Goal: Find specific page/section

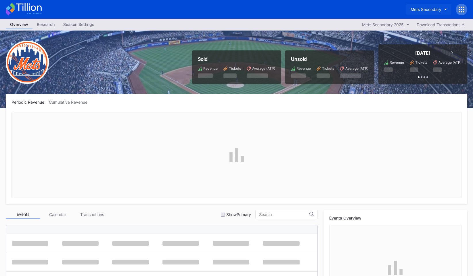
scroll to position [1308, 0]
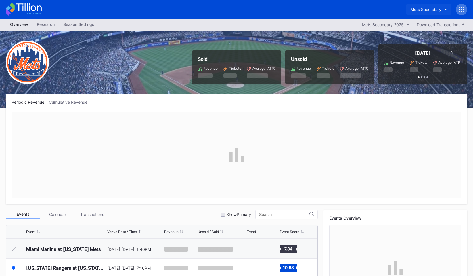
click at [433, 7] on div "Mets Secondary" at bounding box center [426, 9] width 31 height 5
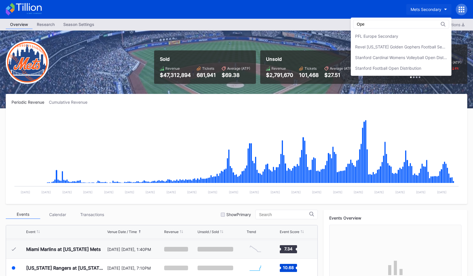
scroll to position [0, 0]
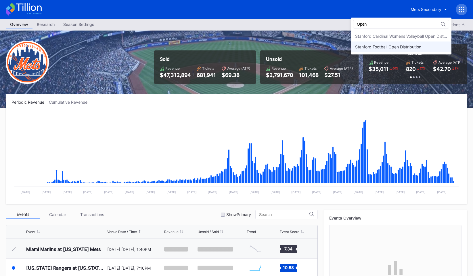
type input "Open"
click at [417, 47] on div "Stanford Football Open Distribution" at bounding box center [388, 46] width 66 height 5
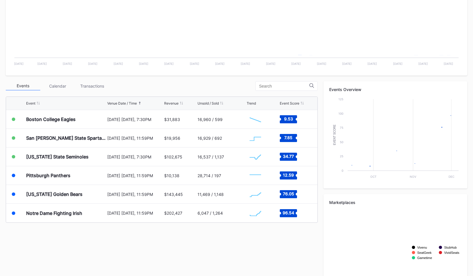
scroll to position [130, 0]
